Goal: Task Accomplishment & Management: Use online tool/utility

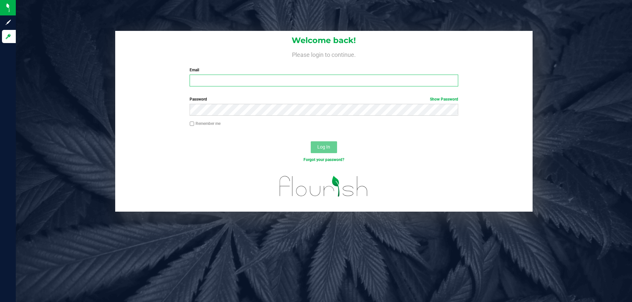
click at [219, 78] on input "Email" at bounding box center [323, 81] width 268 height 12
type input "[EMAIL_ADDRESS][DOMAIN_NAME]"
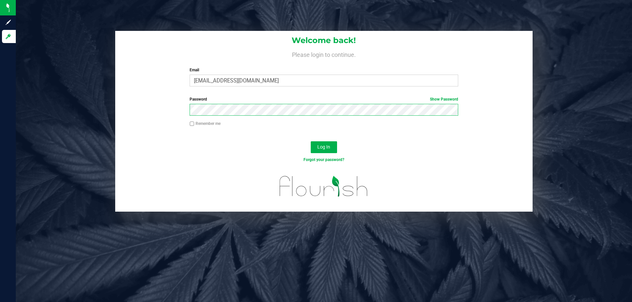
click at [310, 141] on button "Log In" at bounding box center [323, 147] width 26 height 12
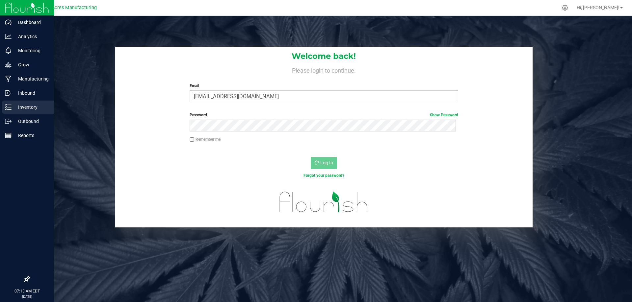
click at [8, 107] on icon at bounding box center [8, 107] width 7 height 7
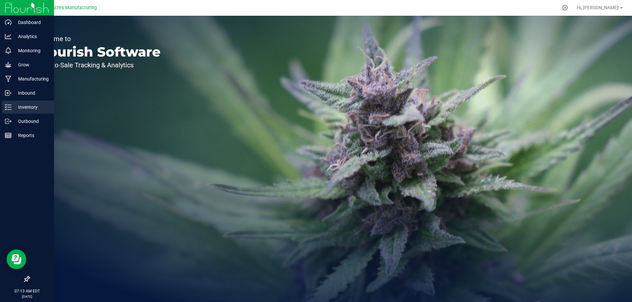
click at [11, 110] on line at bounding box center [10, 110] width 4 height 0
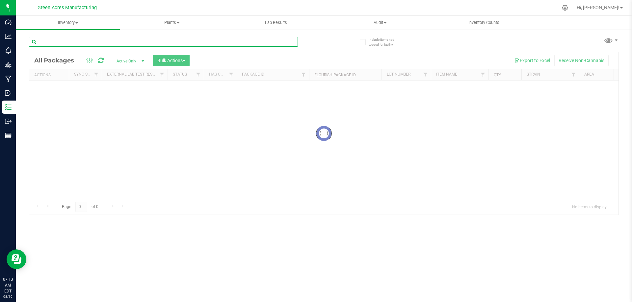
click at [94, 43] on input "text" at bounding box center [163, 42] width 269 height 10
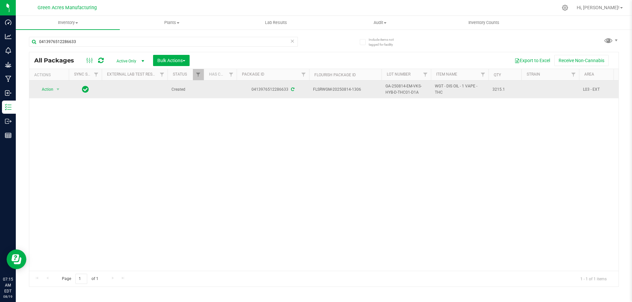
click at [405, 91] on span "GA-250814-EM-VKS-HYB-D-THC01-D1A" at bounding box center [405, 89] width 41 height 12
click at [405, 91] on input "GA-250814-EM-VKS-HYB-D-THC01-D1A" at bounding box center [404, 90] width 47 height 10
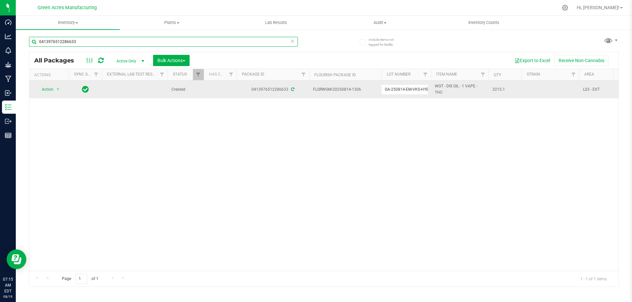
click at [223, 44] on input "0413976512286633" at bounding box center [163, 42] width 269 height 10
paste input "GA-250814-EM-VKS-HYB-D-THC01-D1A"
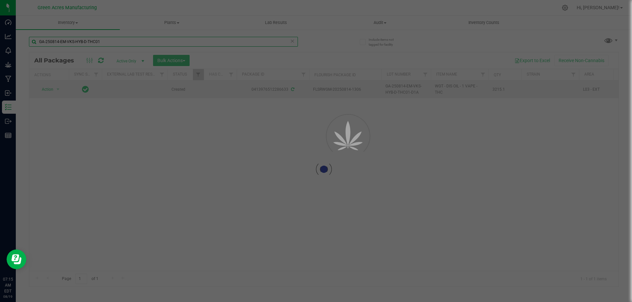
type input "GA-250814-EM-VKS-HYB-D-THC01"
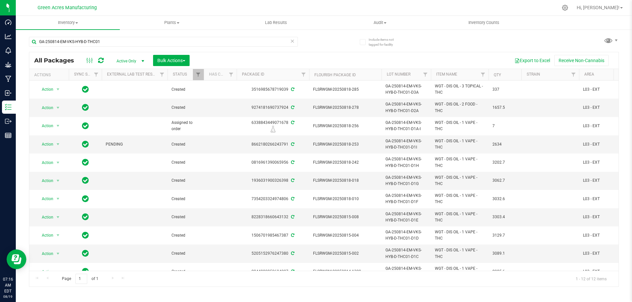
click at [488, 281] on div "Page 1 of 1 1 - 12 of 12 items" at bounding box center [323, 279] width 589 height 16
click at [529, 61] on button "Export to Excel" at bounding box center [532, 60] width 44 height 11
click at [176, 59] on span "Bulk Actions" at bounding box center [171, 60] width 28 height 5
click at [175, 124] on span "Locate packages" at bounding box center [173, 123] width 33 height 5
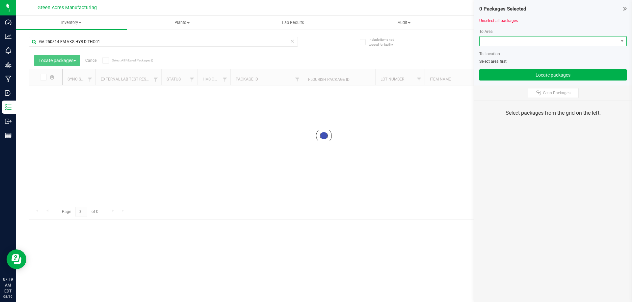
click at [485, 42] on span at bounding box center [548, 41] width 138 height 9
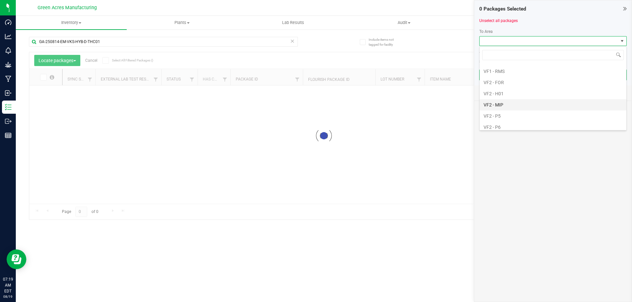
scroll to position [395, 0]
click at [505, 75] on li "VF2 - FOR" at bounding box center [552, 76] width 147 height 11
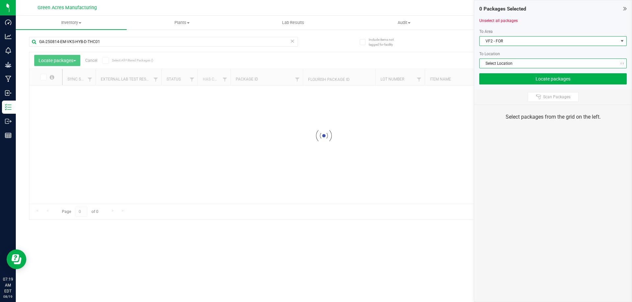
click at [517, 60] on span "Select Location" at bounding box center [548, 63] width 138 height 9
click at [522, 63] on span "Select Location" at bounding box center [548, 63] width 138 height 9
click at [523, 62] on span "Select Location" at bounding box center [548, 63] width 138 height 9
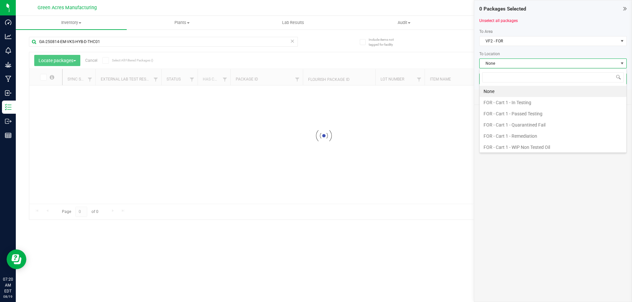
scroll to position [10, 147]
click at [522, 101] on li "FOR - Cart 1 - In Testing" at bounding box center [552, 102] width 147 height 11
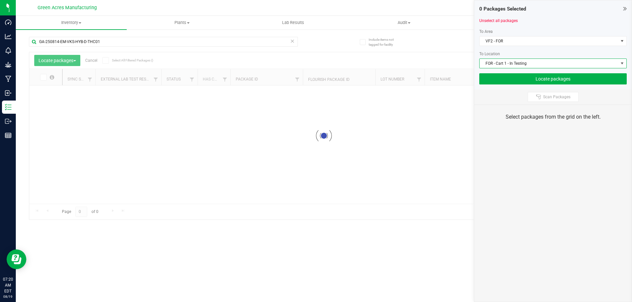
click at [526, 34] on div "To Area" at bounding box center [552, 32] width 147 height 6
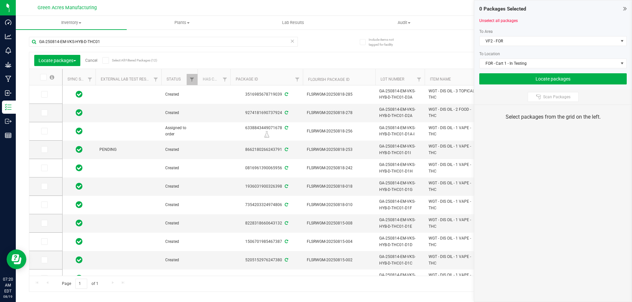
click at [40, 78] on span at bounding box center [43, 77] width 7 height 7
click at [0, 0] on input "checkbox" at bounding box center [0, 0] width 0 height 0
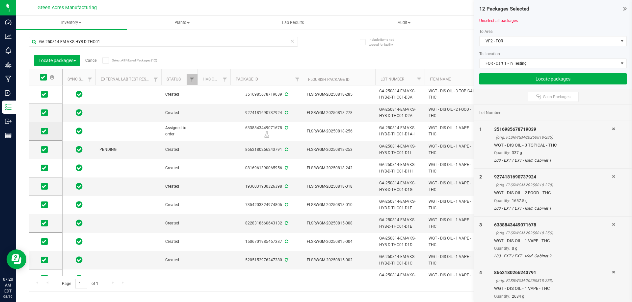
click at [45, 131] on icon at bounding box center [44, 131] width 4 height 0
click at [0, 0] on input "checkbox" at bounding box center [0, 0] width 0 height 0
click at [540, 77] on button "Locate packages" at bounding box center [552, 78] width 147 height 11
